Goal: Find specific page/section: Find specific page/section

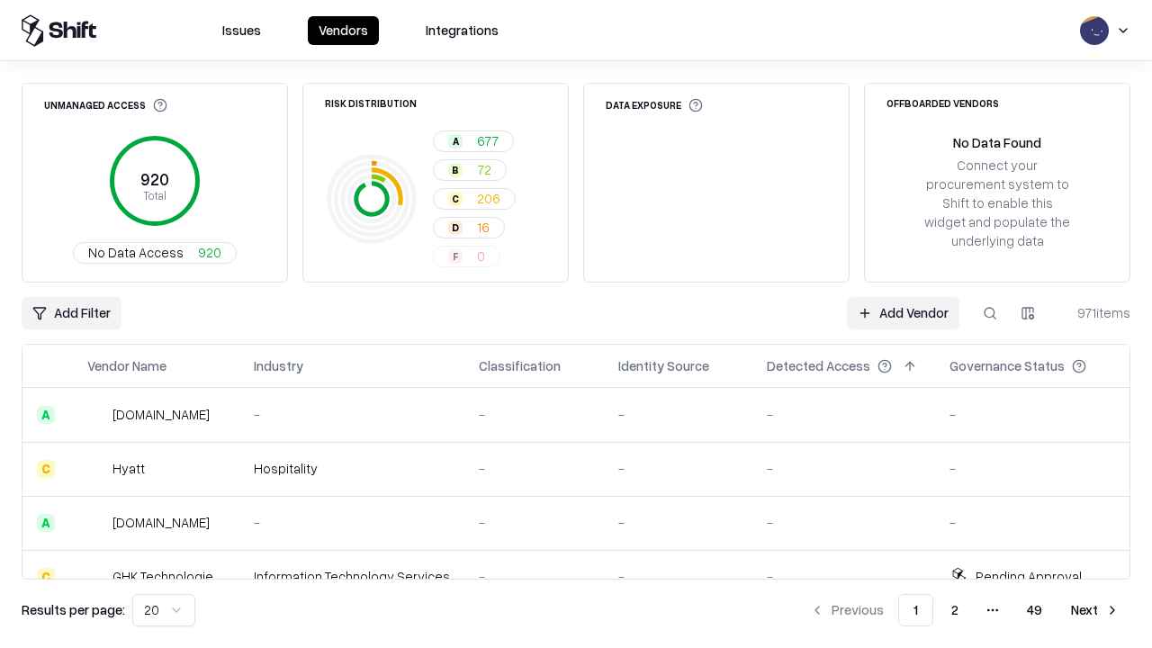
click at [576, 324] on div "Add Filter Add Vendor 971 items" at bounding box center [576, 313] width 1109 height 32
click at [71, 313] on html "Issues Vendors Integrations Unmanaged Access 920 Total No Data Access 920 Risk …" at bounding box center [576, 324] width 1152 height 648
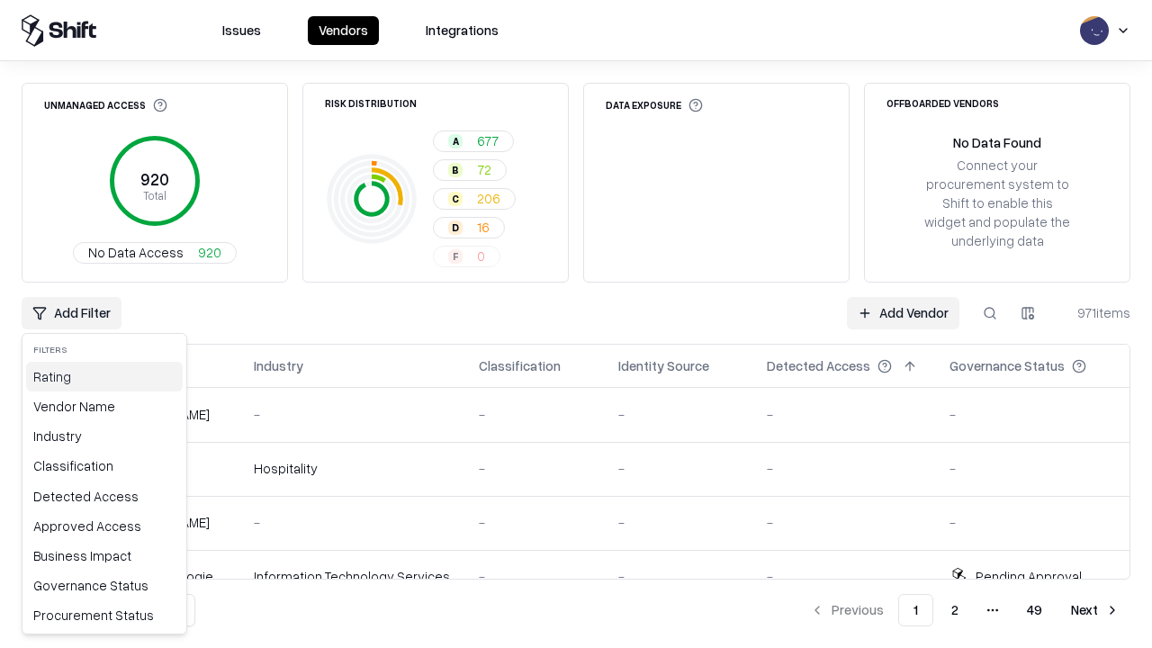
click at [104, 376] on div "Rating" at bounding box center [104, 377] width 157 height 30
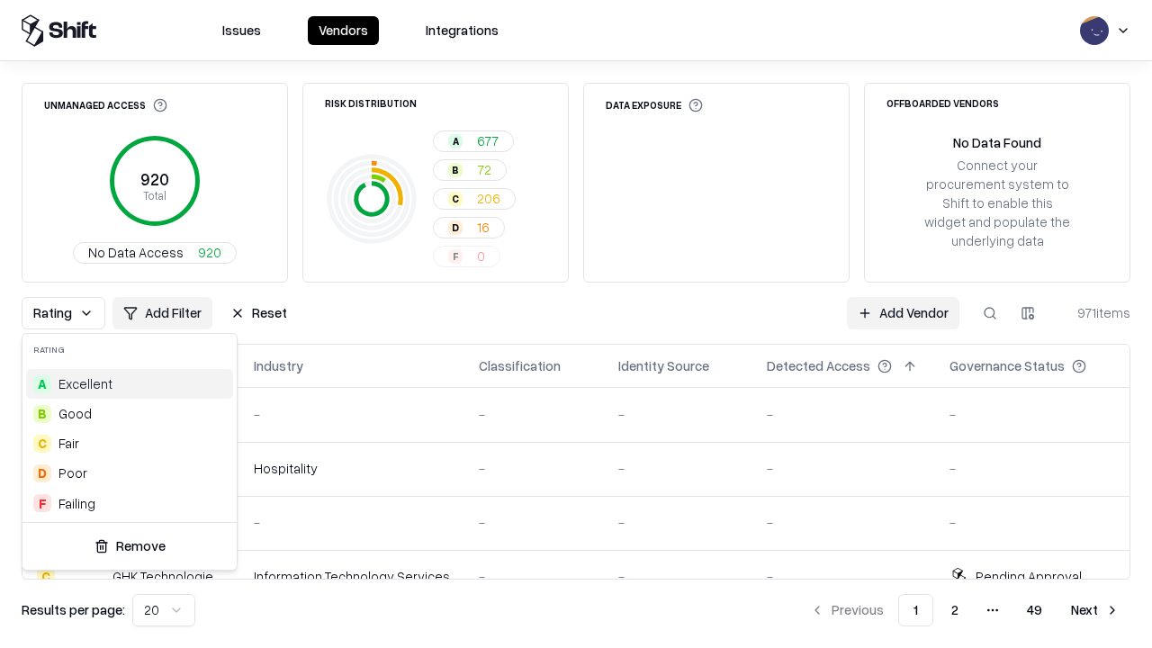
click at [576, 324] on html "Issues Vendors Integrations Unmanaged Access 920 Total No Data Access 920 Risk …" at bounding box center [576, 324] width 1152 height 648
click at [576, 324] on div "Rating Add Filter Reset Add Vendor 971 items" at bounding box center [576, 313] width 1109 height 32
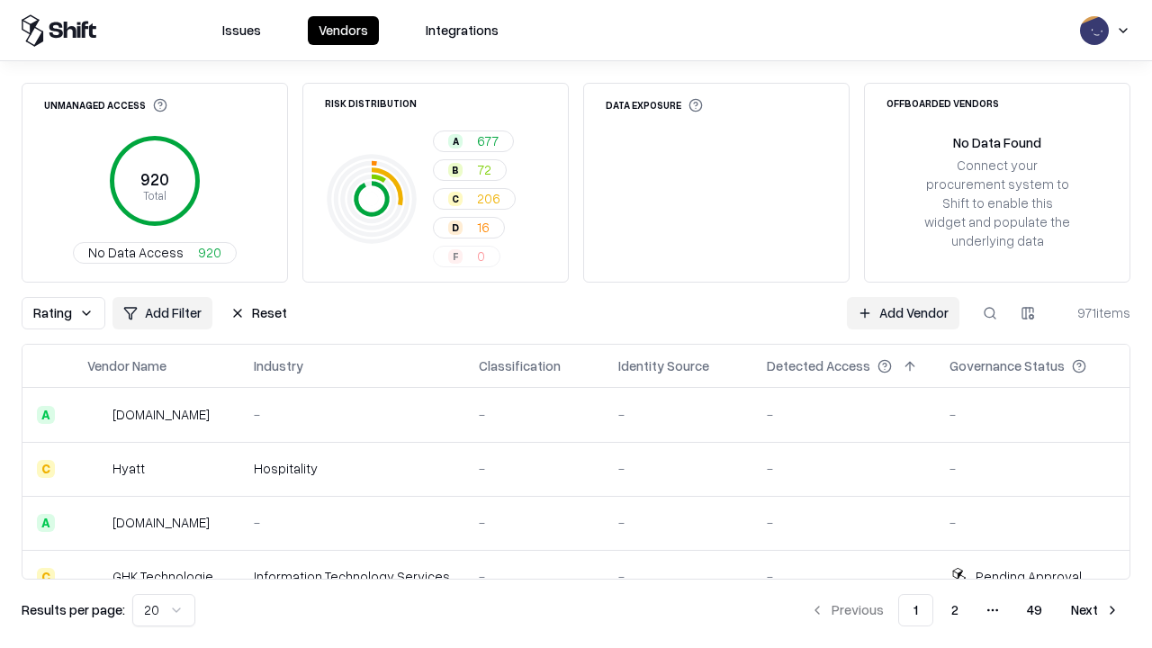
click at [258, 313] on button "Reset" at bounding box center [259, 313] width 78 height 32
click at [576, 324] on div "Add Filter Add Vendor 971 items" at bounding box center [576, 313] width 1109 height 32
click at [71, 313] on html "Issues Vendors Integrations Unmanaged Access 920 Total No Data Access 920 Risk …" at bounding box center [576, 324] width 1152 height 648
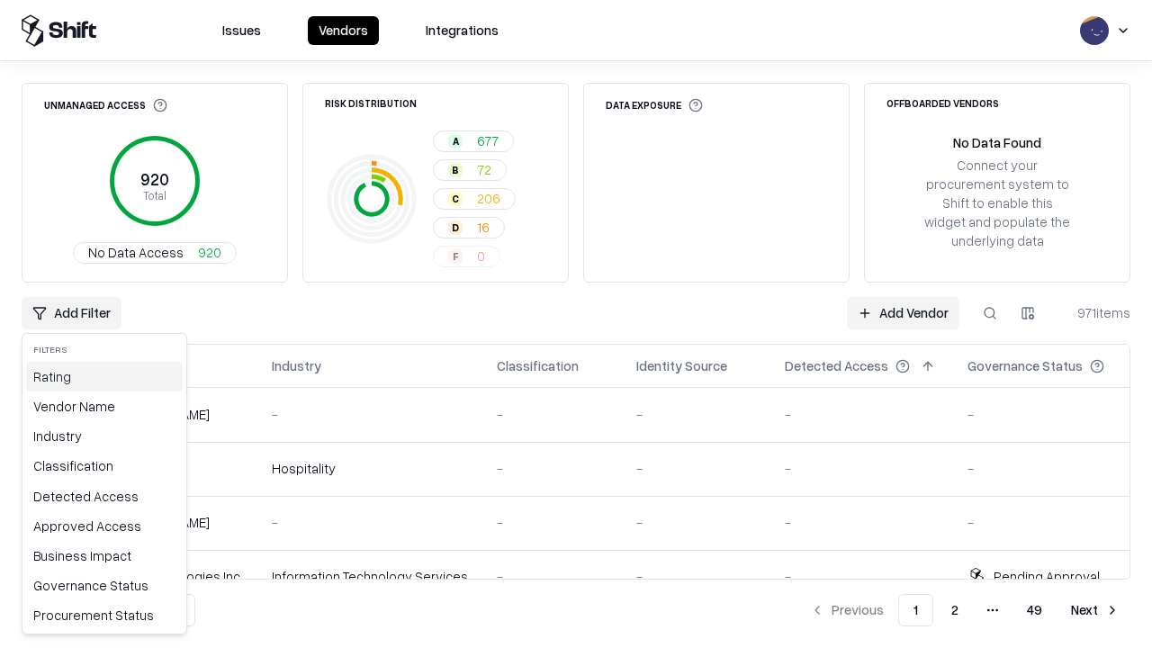
click at [104, 376] on div "Rating" at bounding box center [104, 377] width 157 height 30
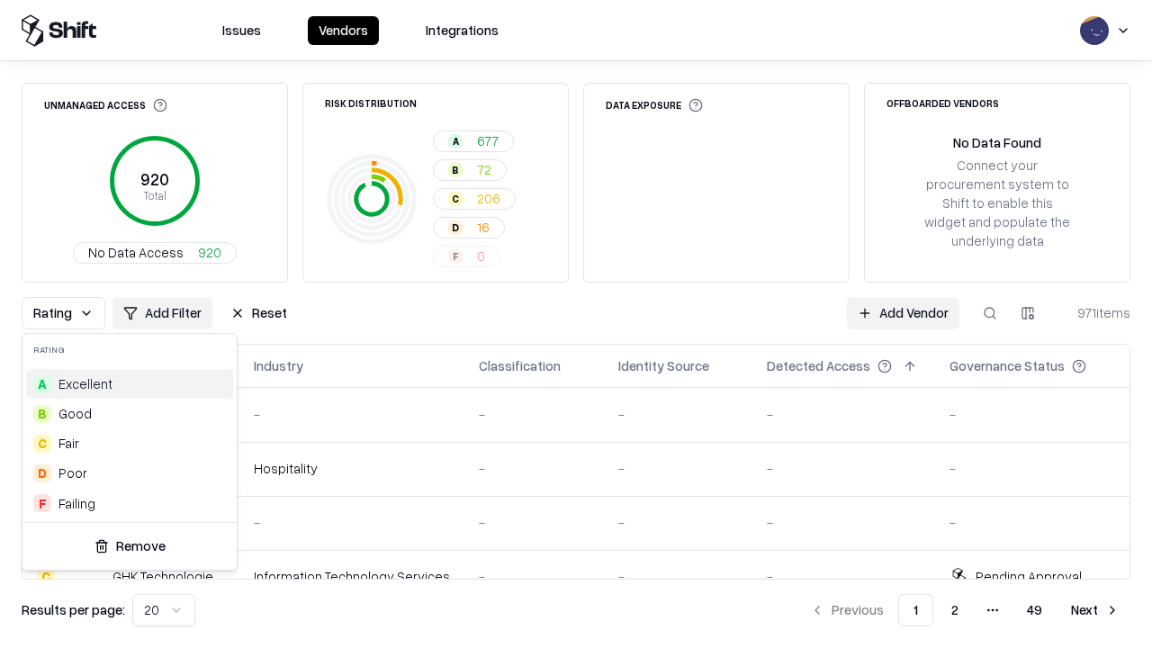
click at [130, 503] on div "F Failing" at bounding box center [129, 504] width 207 height 30
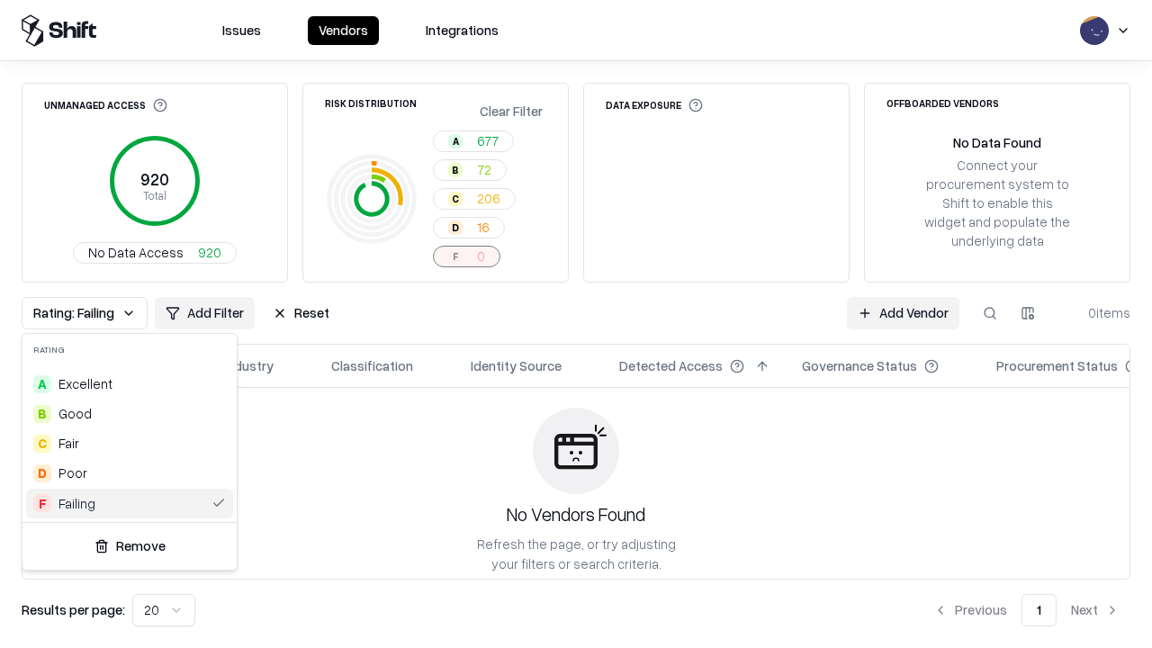
click at [576, 324] on html "Issues Vendors Integrations Unmanaged Access 920 Total No Data Access 920 Risk …" at bounding box center [576, 324] width 1152 height 648
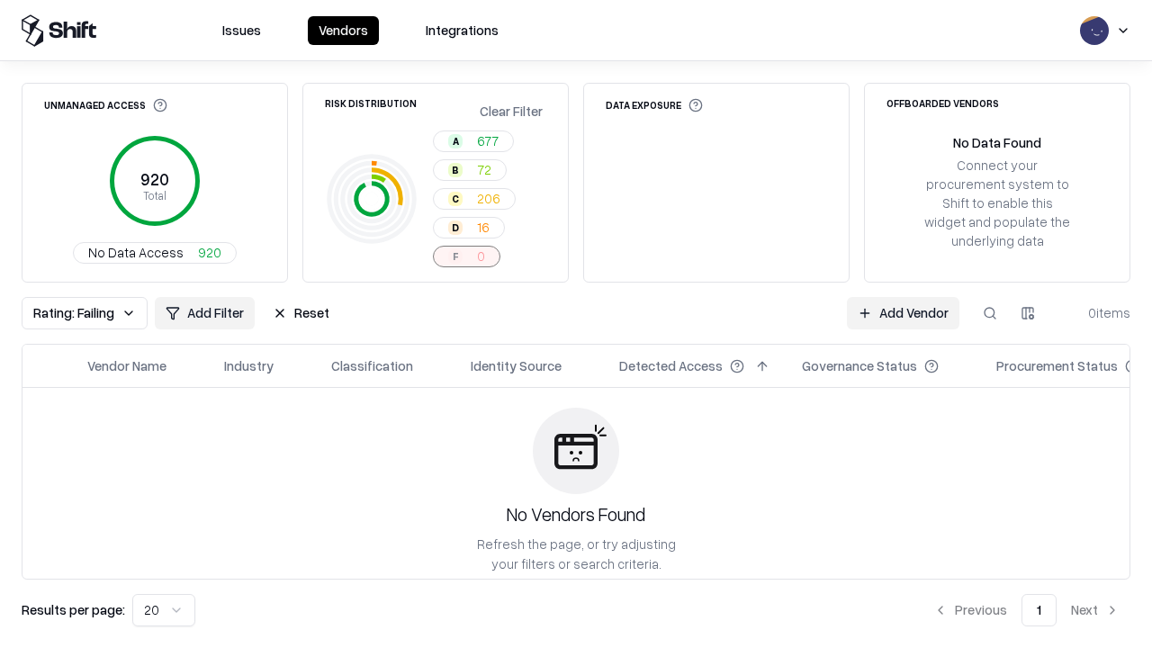
click at [576, 324] on div "Rating: Failing Add Filter Reset Add Vendor 0 items" at bounding box center [576, 313] width 1109 height 32
click at [301, 313] on button "Reset" at bounding box center [301, 313] width 78 height 32
click at [576, 324] on div "Add Filter Add Vendor 0 items" at bounding box center [576, 313] width 1109 height 32
click at [71, 313] on html "Issues Vendors Integrations Unmanaged Access 920 Total No Data Access 920 Risk …" at bounding box center [576, 324] width 1152 height 648
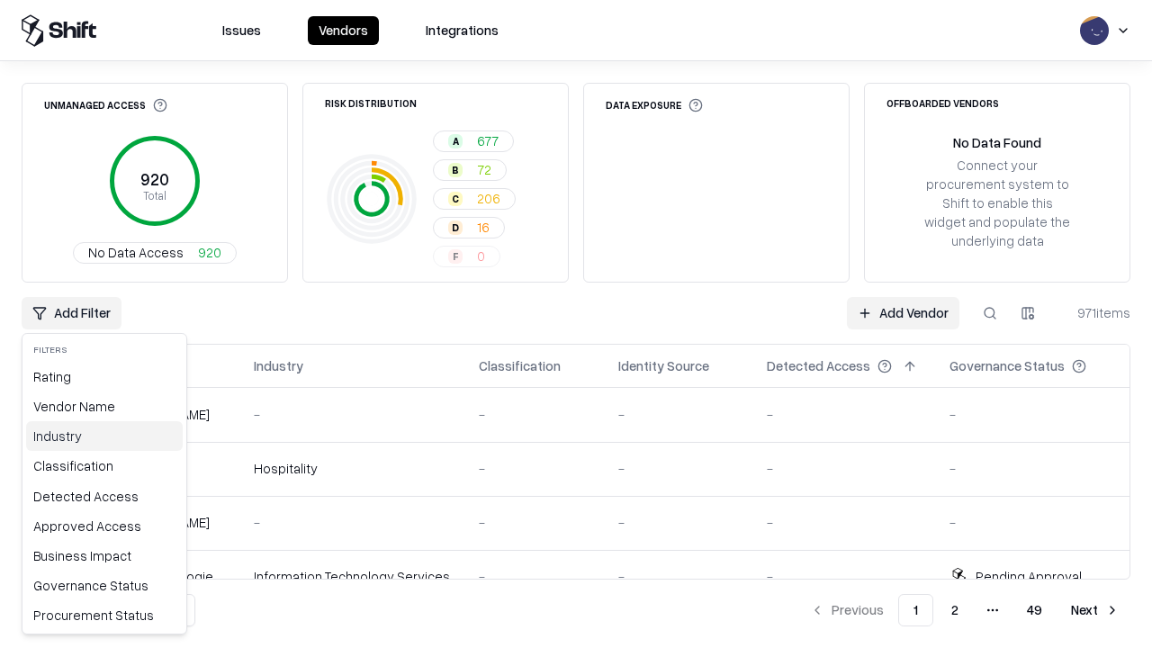
click at [104, 436] on div "Industry" at bounding box center [104, 436] width 157 height 30
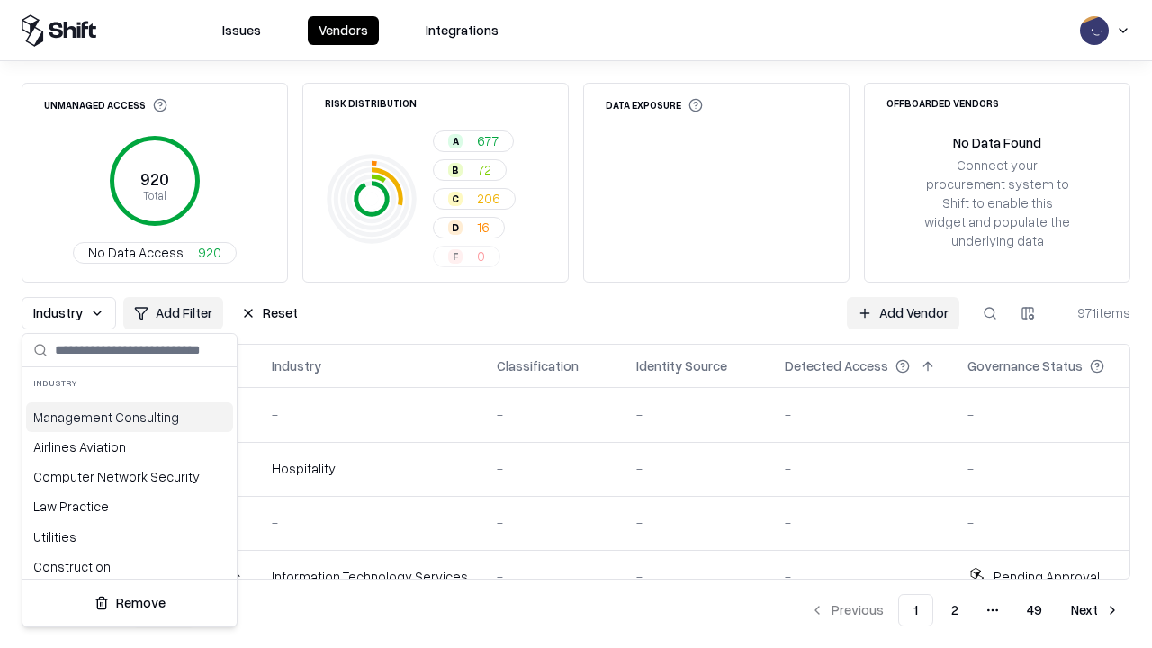
click at [576, 324] on html "Issues Vendors Integrations Unmanaged Access 920 Total No Data Access 920 Risk …" at bounding box center [576, 324] width 1152 height 648
click at [576, 324] on div "Industry Add Filter Reset Add Vendor 971 items" at bounding box center [576, 313] width 1109 height 32
click at [269, 313] on button "Reset" at bounding box center [269, 313] width 78 height 32
